Goal: Transaction & Acquisition: Purchase product/service

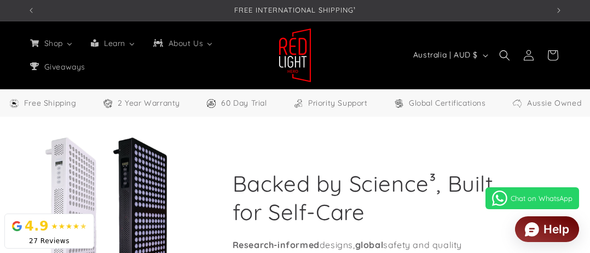
select select "**"
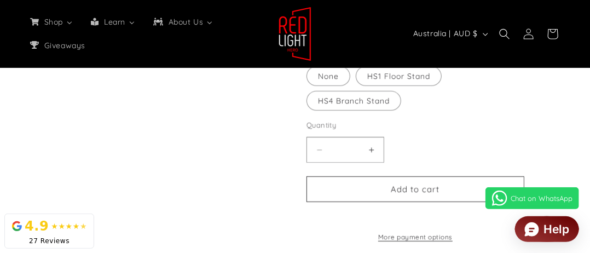
scroll to position [3011, 0]
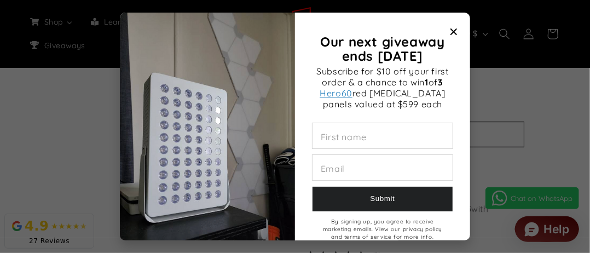
click at [451, 32] on icon "Close modal" at bounding box center [454, 31] width 7 height 7
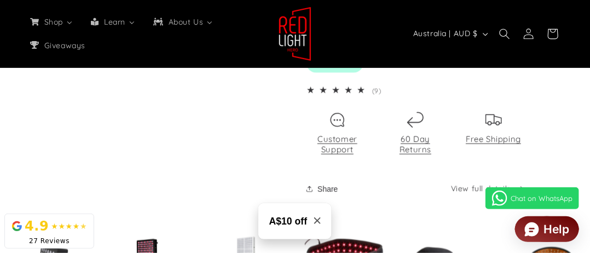
scroll to position [3284, 0]
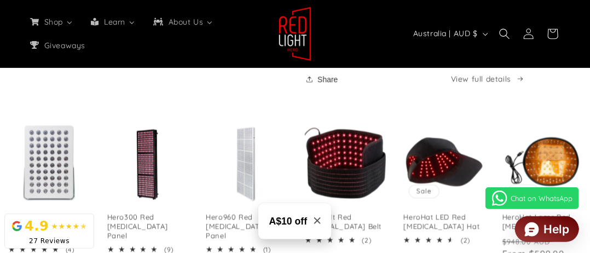
click at [61, 212] on link "Hero60 Tabletop Red [MEDICAL_DATA] Panel" at bounding box center [49, 226] width 82 height 28
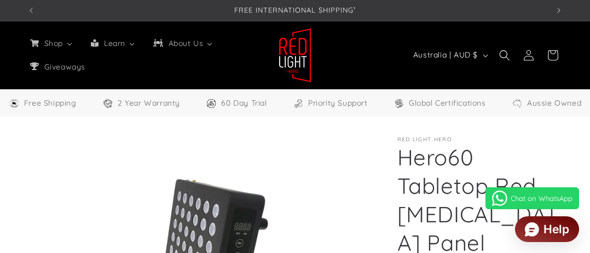
select select "**"
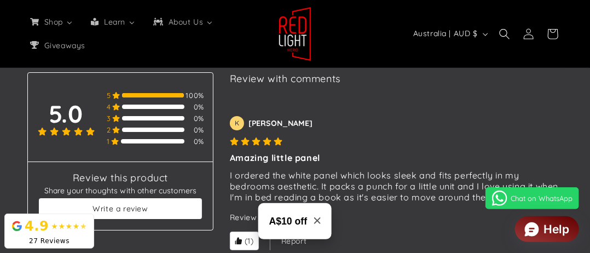
scroll to position [3011, 0]
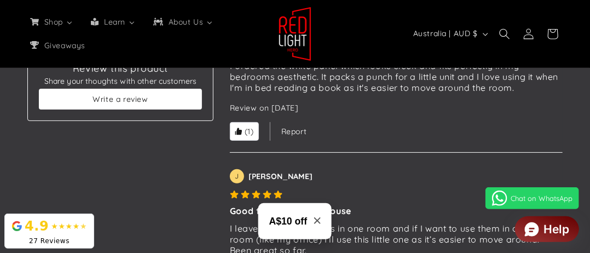
click at [278, 221] on h3 "A$10 off" at bounding box center [288, 221] width 38 height 14
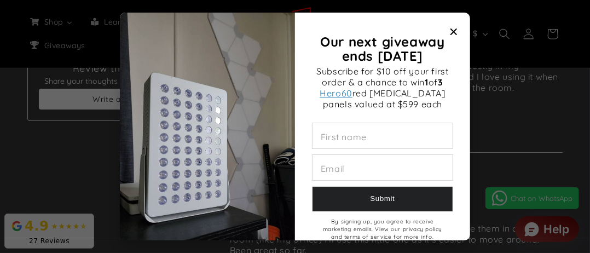
click at [344, 137] on input "Our next giveaway ends November 2025" at bounding box center [383, 135] width 140 height 25
type input "*******"
click at [378, 167] on input "Our next giveaway ends November 2025" at bounding box center [383, 167] width 140 height 25
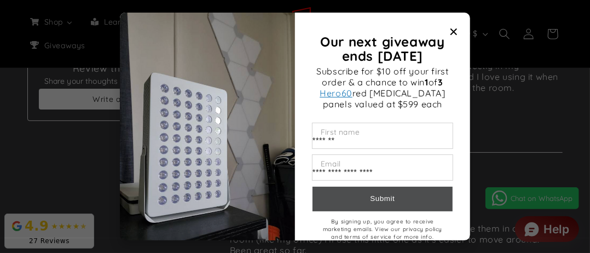
type input "**********"
click at [412, 200] on button "Submit" at bounding box center [383, 199] width 140 height 25
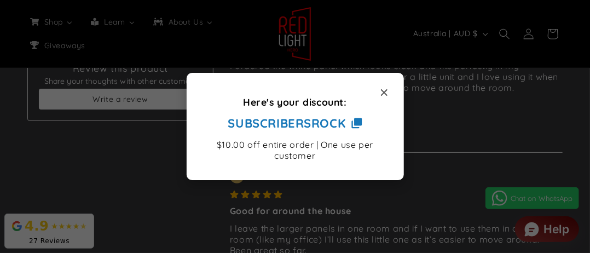
drag, startPoint x: 219, startPoint y: 126, endPoint x: 280, endPoint y: 126, distance: 60.8
click at [274, 126] on button "SUBSCRIBERSROCK Copy to clipboard" at bounding box center [295, 123] width 134 height 23
drag, startPoint x: 302, startPoint y: 125, endPoint x: 253, endPoint y: 142, distance: 52.1
click at [253, 142] on section "Here's your discount: SUBSCRIBERSROCK Copy to clipboard $10.00 off entire order…" at bounding box center [295, 128] width 184 height 66
click at [362, 126] on icon "Here's your discount:" at bounding box center [358, 122] width 8 height 8
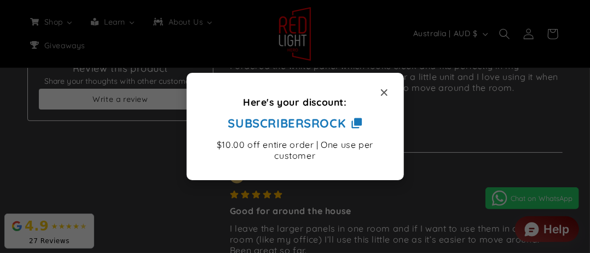
drag, startPoint x: 363, startPoint y: 129, endPoint x: 284, endPoint y: 160, distance: 85.3
click at [284, 160] on div "Here's your discount: SUBSCRIBERSROCK Copy to clipboard $10.00 off entire order…" at bounding box center [295, 126] width 217 height 107
click at [382, 94] on icon "Close modal" at bounding box center [384, 92] width 7 height 7
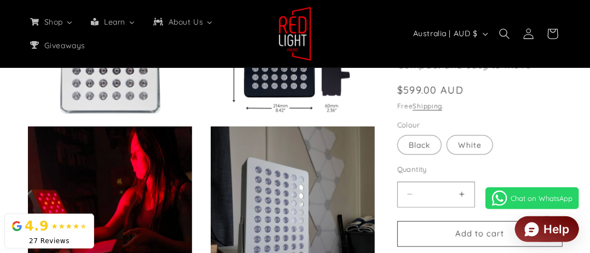
scroll to position [574, 0]
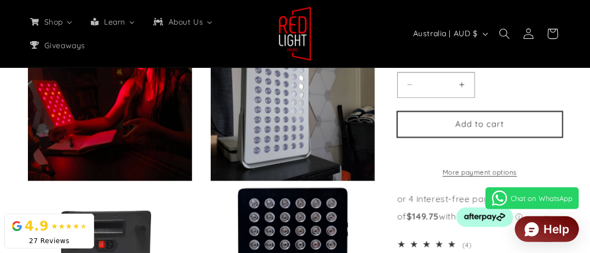
click at [484, 132] on button "Add to cart" at bounding box center [479, 125] width 165 height 26
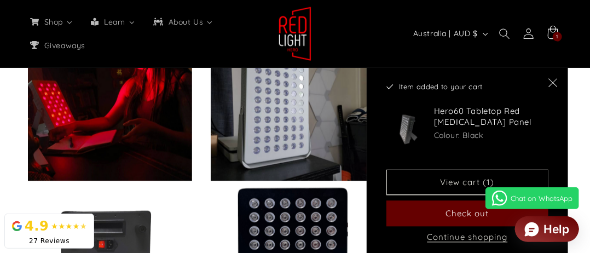
scroll to position [581, 0]
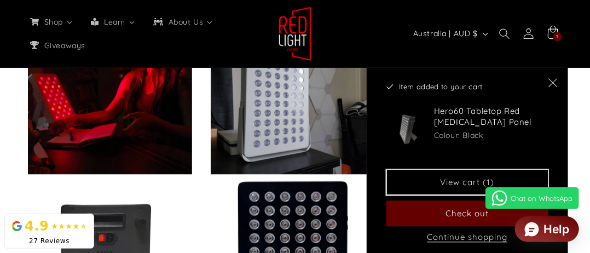
click at [435, 179] on link "View cart (1)" at bounding box center [467, 183] width 162 height 26
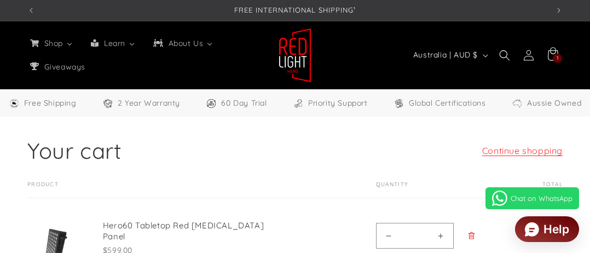
select select "**"
